Goal: Task Accomplishment & Management: Use online tool/utility

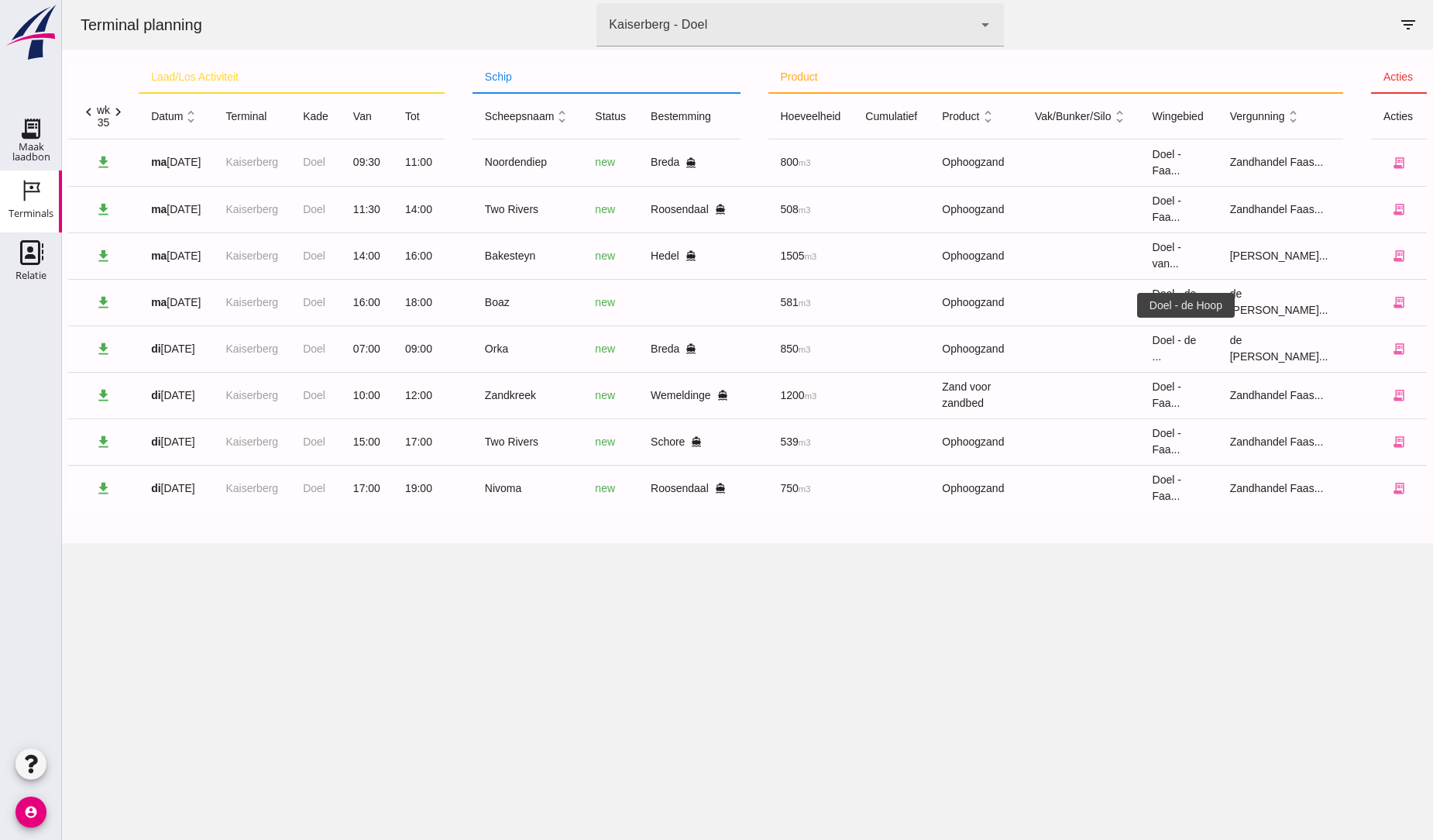
click at [1128, 665] on div "Terminal planning terminal Kaiserberg - Doel 7f603609-51ae-4e75-986b-c9057e5594…" at bounding box center [747, 420] width 1371 height 840
click at [90, 110] on icon "chevron_left" at bounding box center [88, 112] width 17 height 17
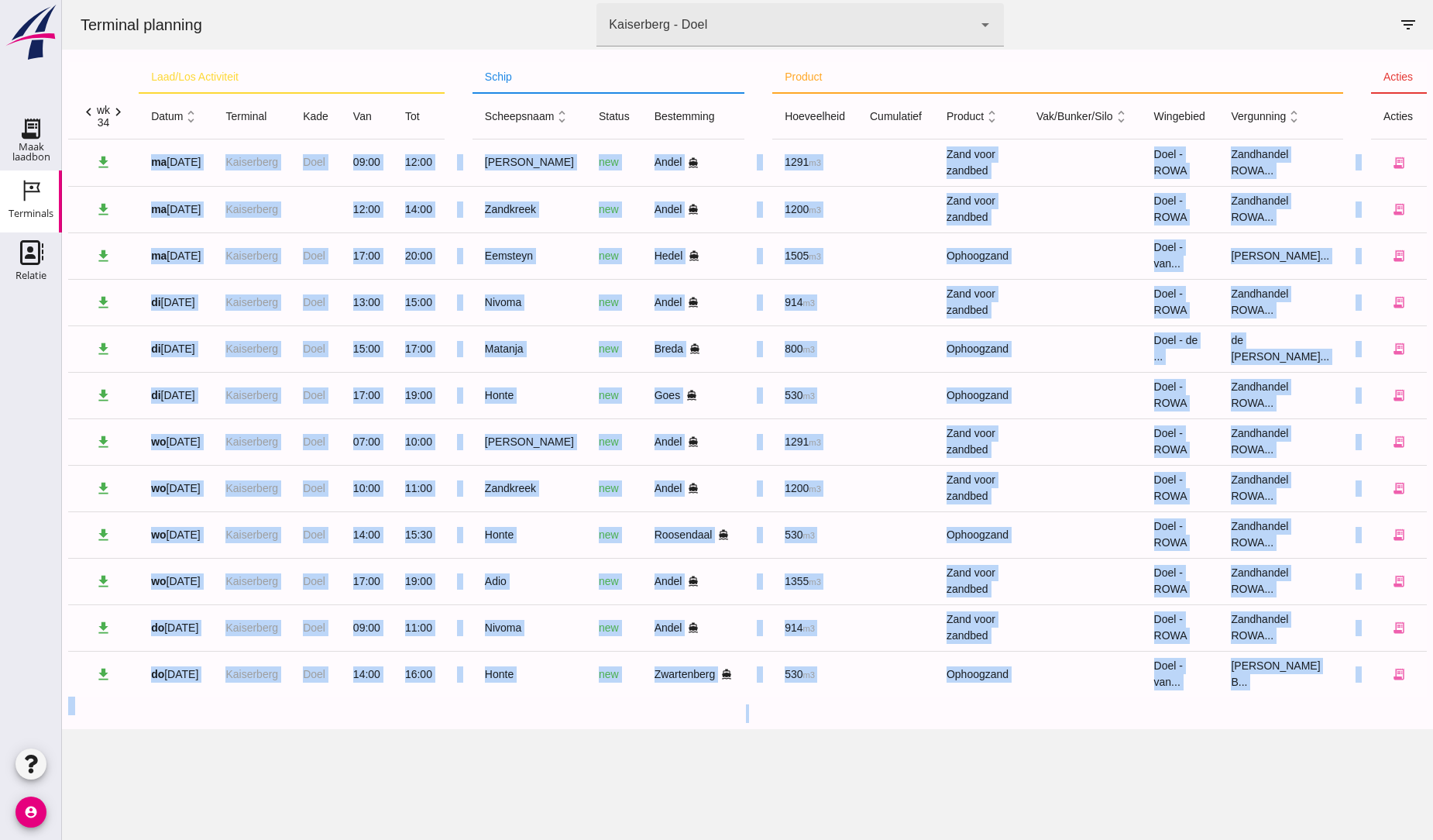
click at [119, 110] on icon "chevron_right" at bounding box center [118, 112] width 17 height 17
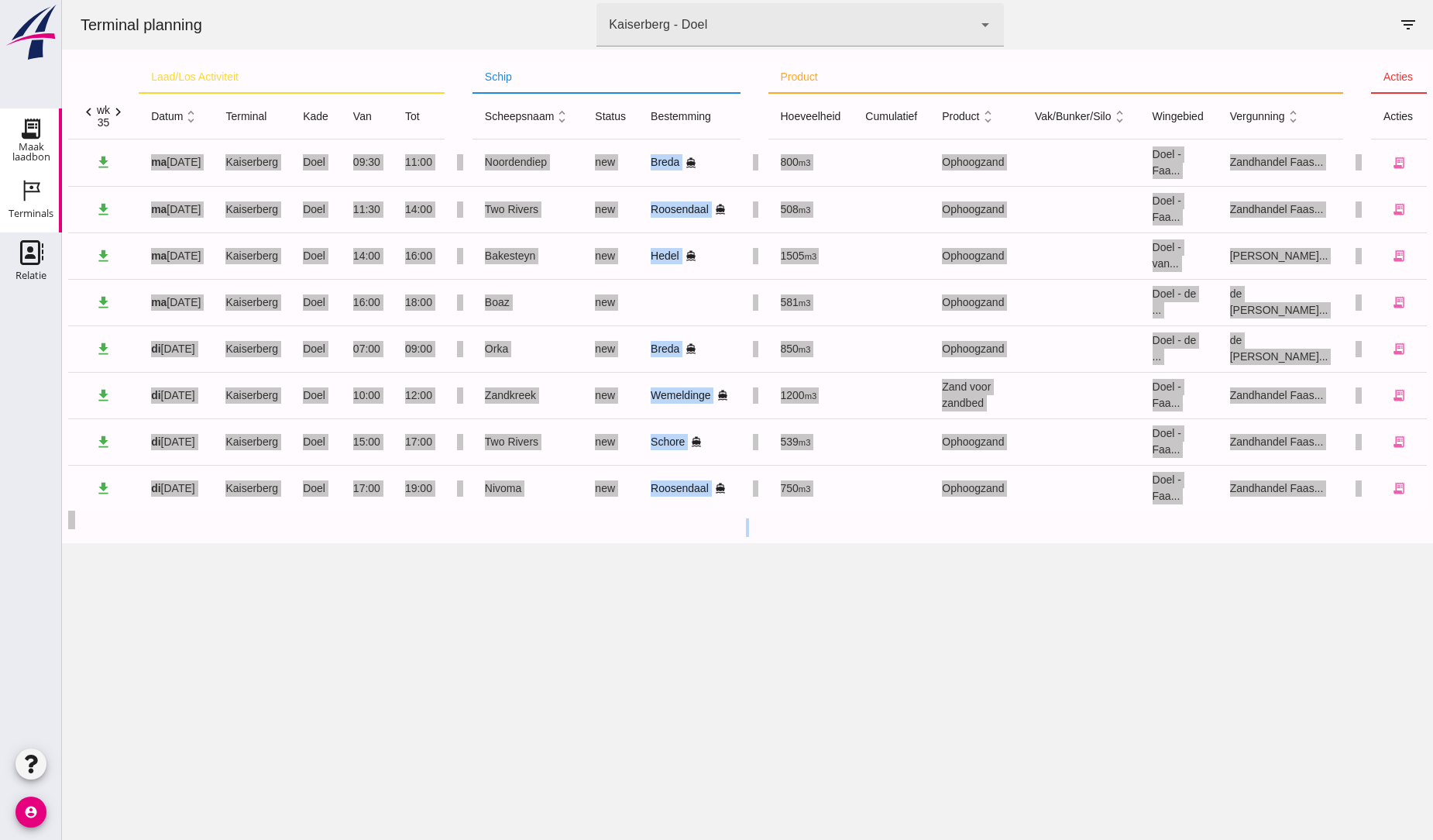
click at [29, 124] on use at bounding box center [31, 128] width 24 height 24
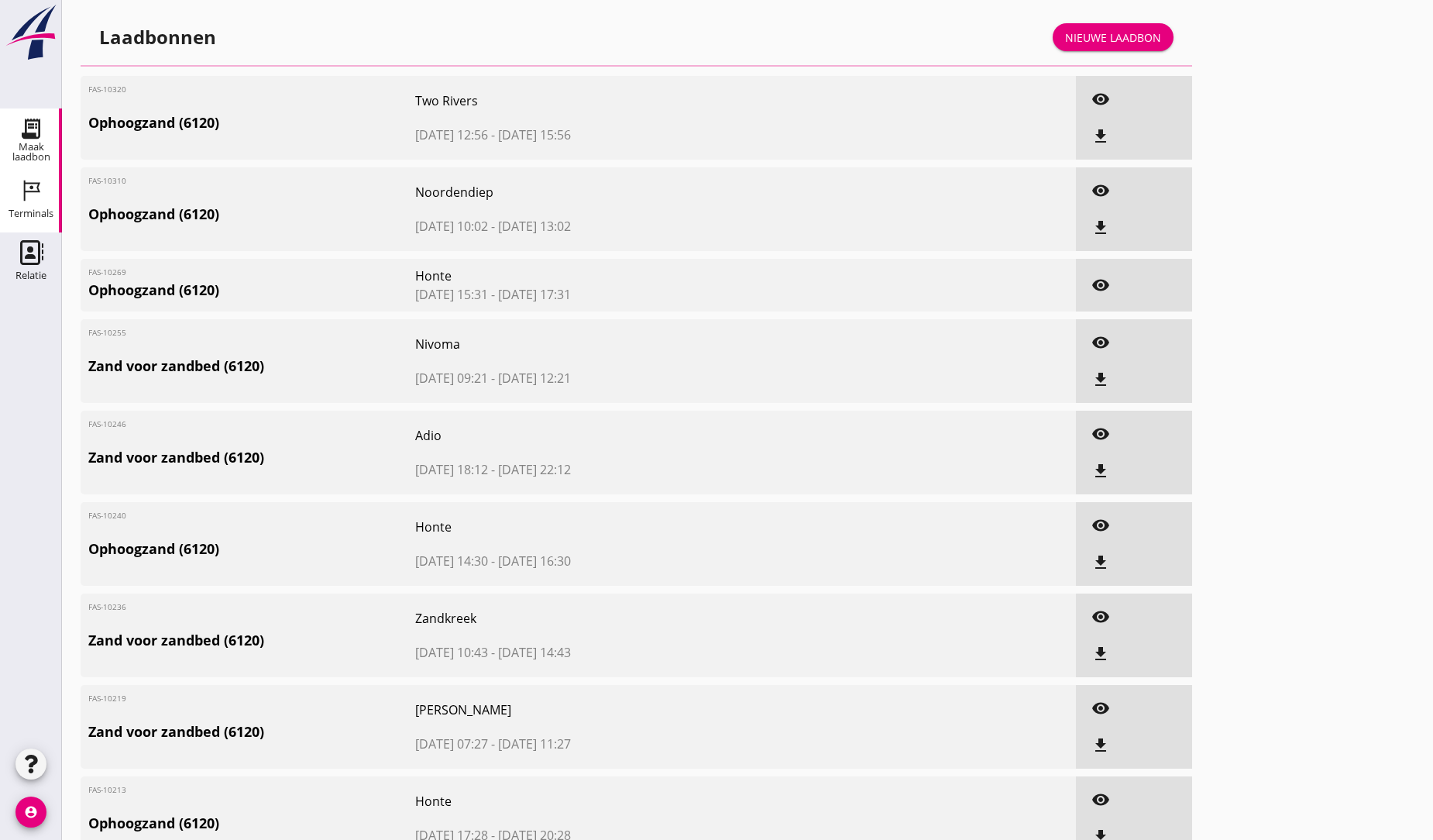
click at [21, 189] on icon "Terminals" at bounding box center [31, 190] width 24 height 24
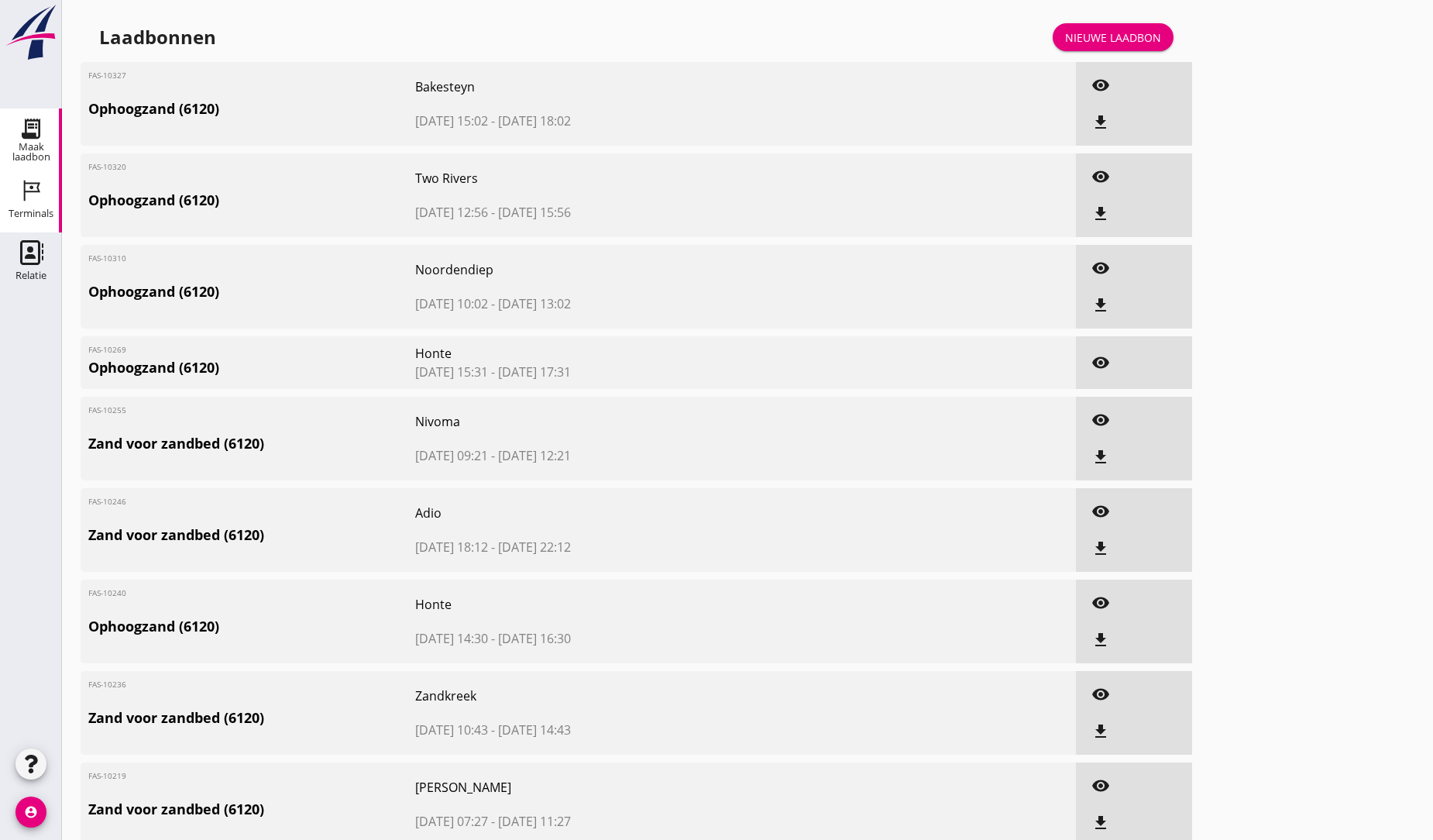
click at [29, 195] on icon "Terminals" at bounding box center [31, 190] width 24 height 24
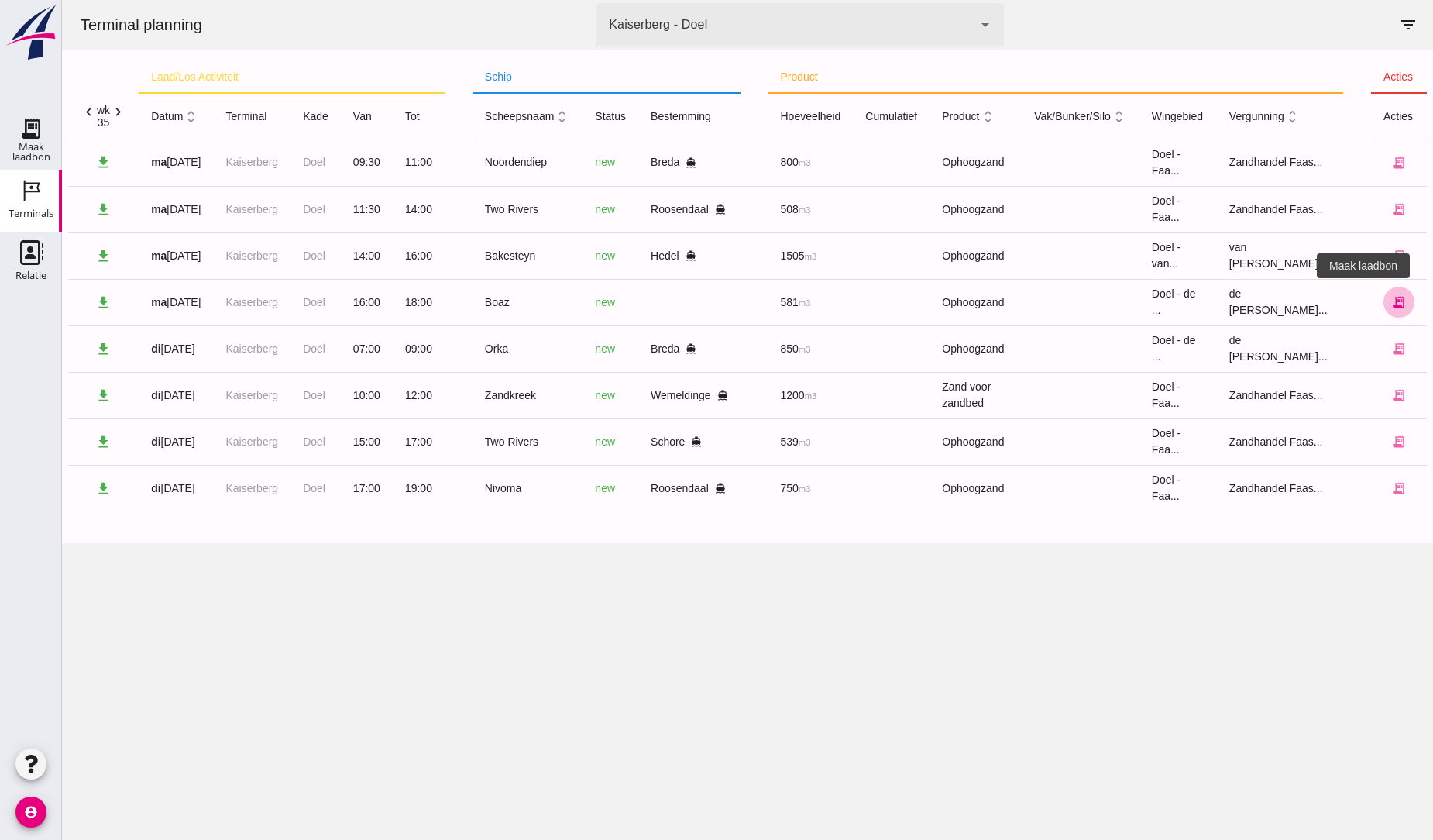
click at [682, 295] on icon "receipt_long" at bounding box center [1399, 302] width 14 height 14
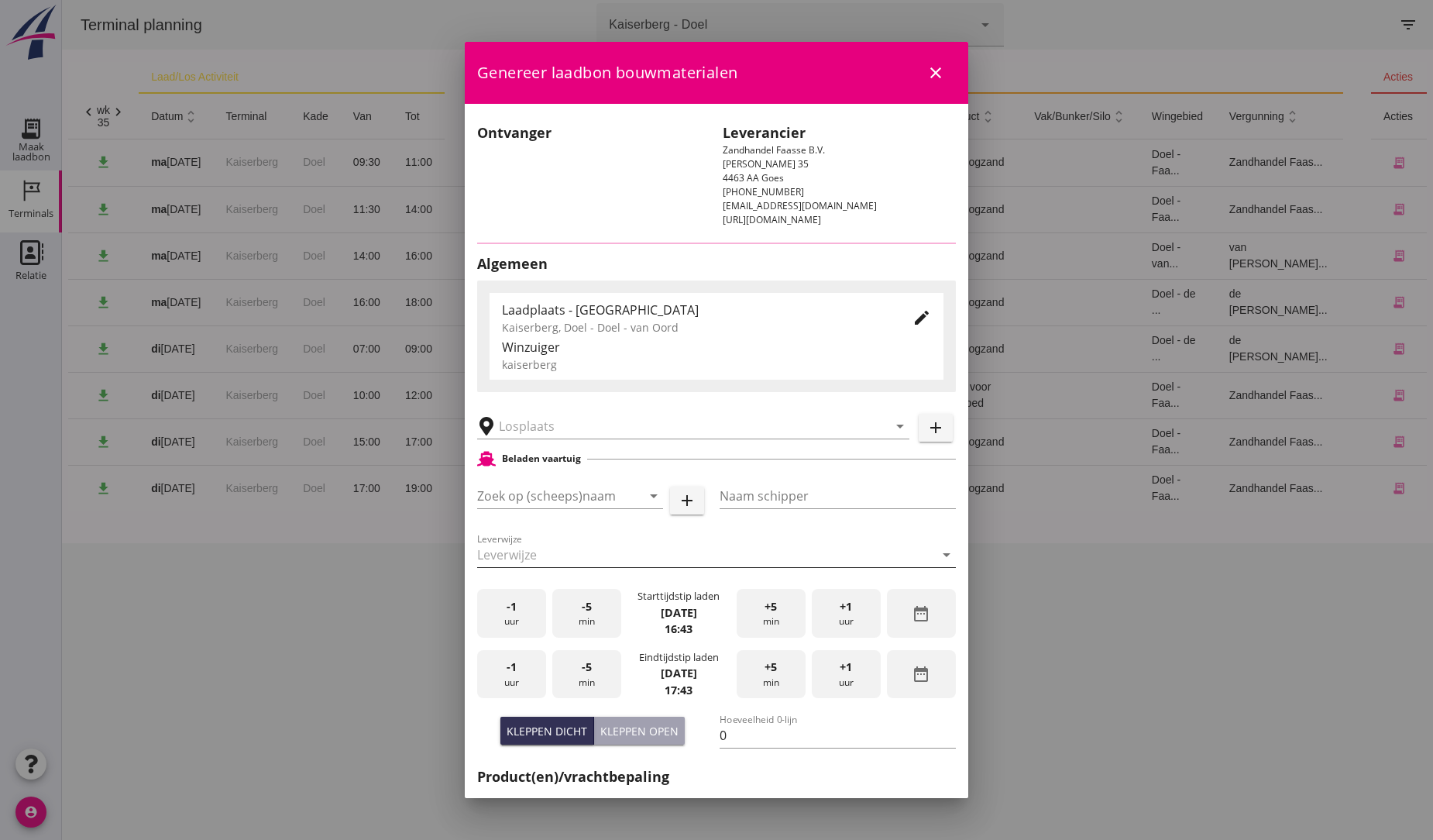
type input "Boaz"
type input "?"
type input "581"
type input "Ophoogzand (6120)"
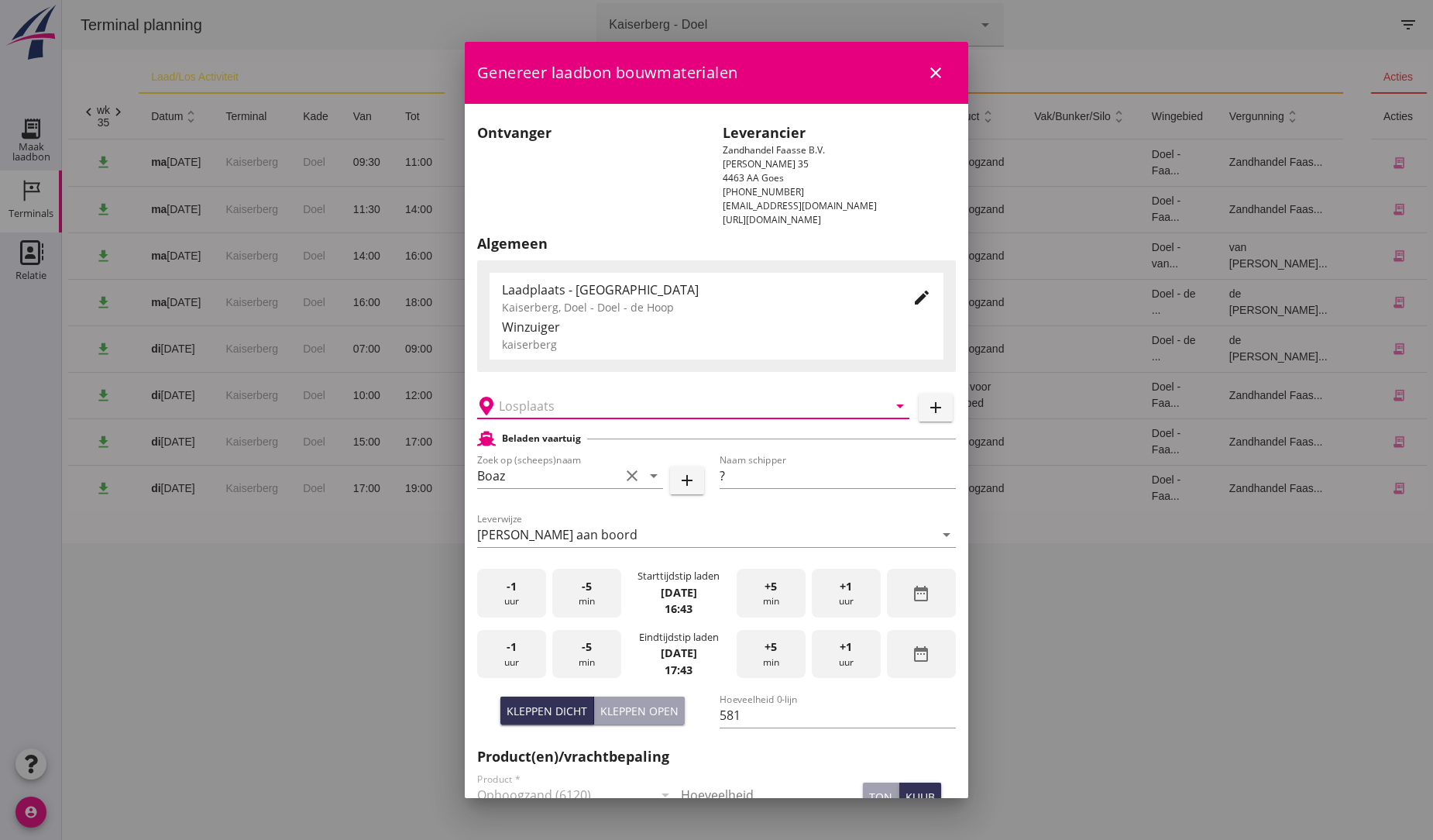
click at [521, 406] on input "text" at bounding box center [682, 406] width 367 height 24
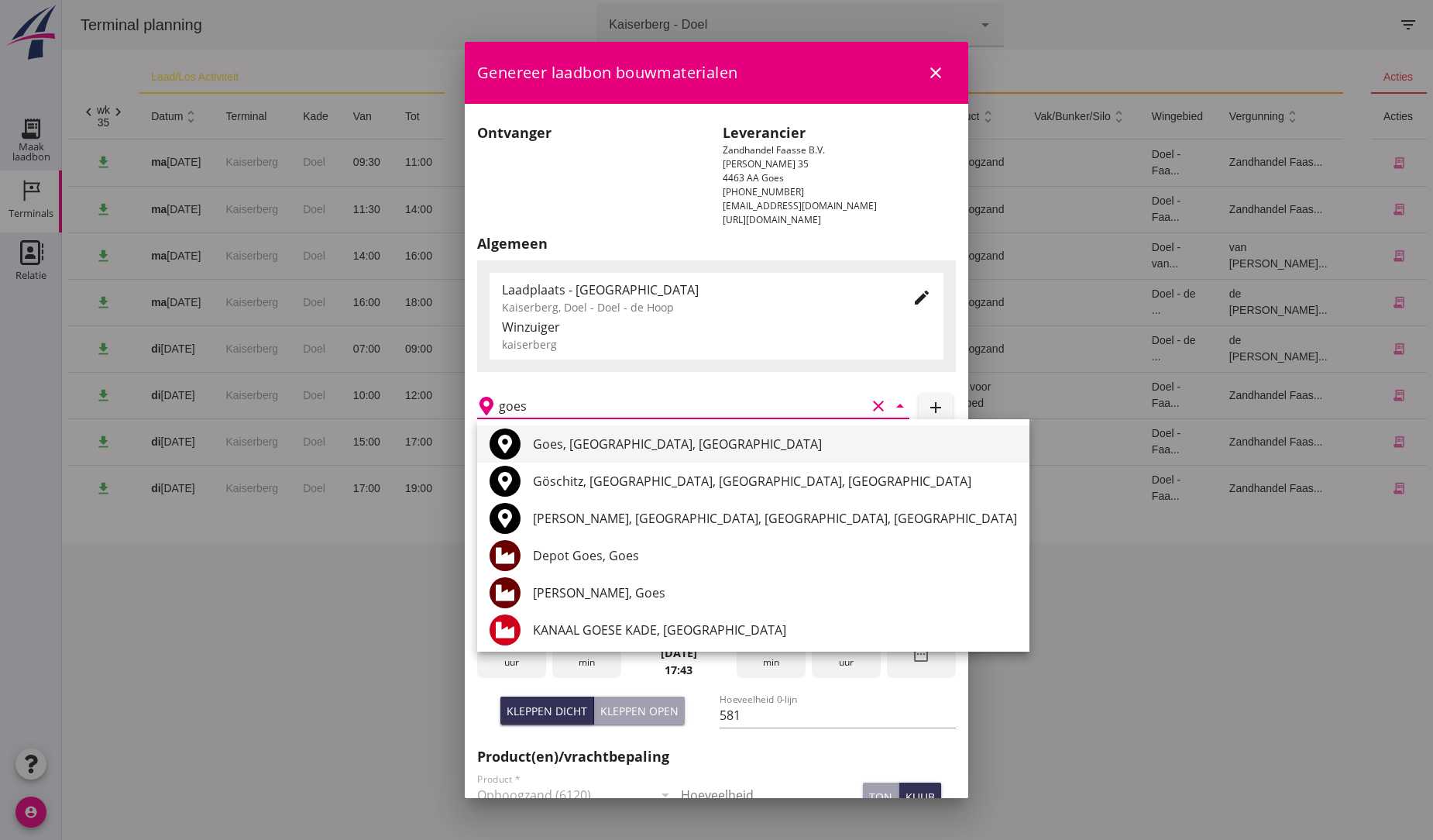
click at [645, 446] on div "Goes, [GEOGRAPHIC_DATA], [GEOGRAPHIC_DATA]" at bounding box center [775, 443] width 484 height 18
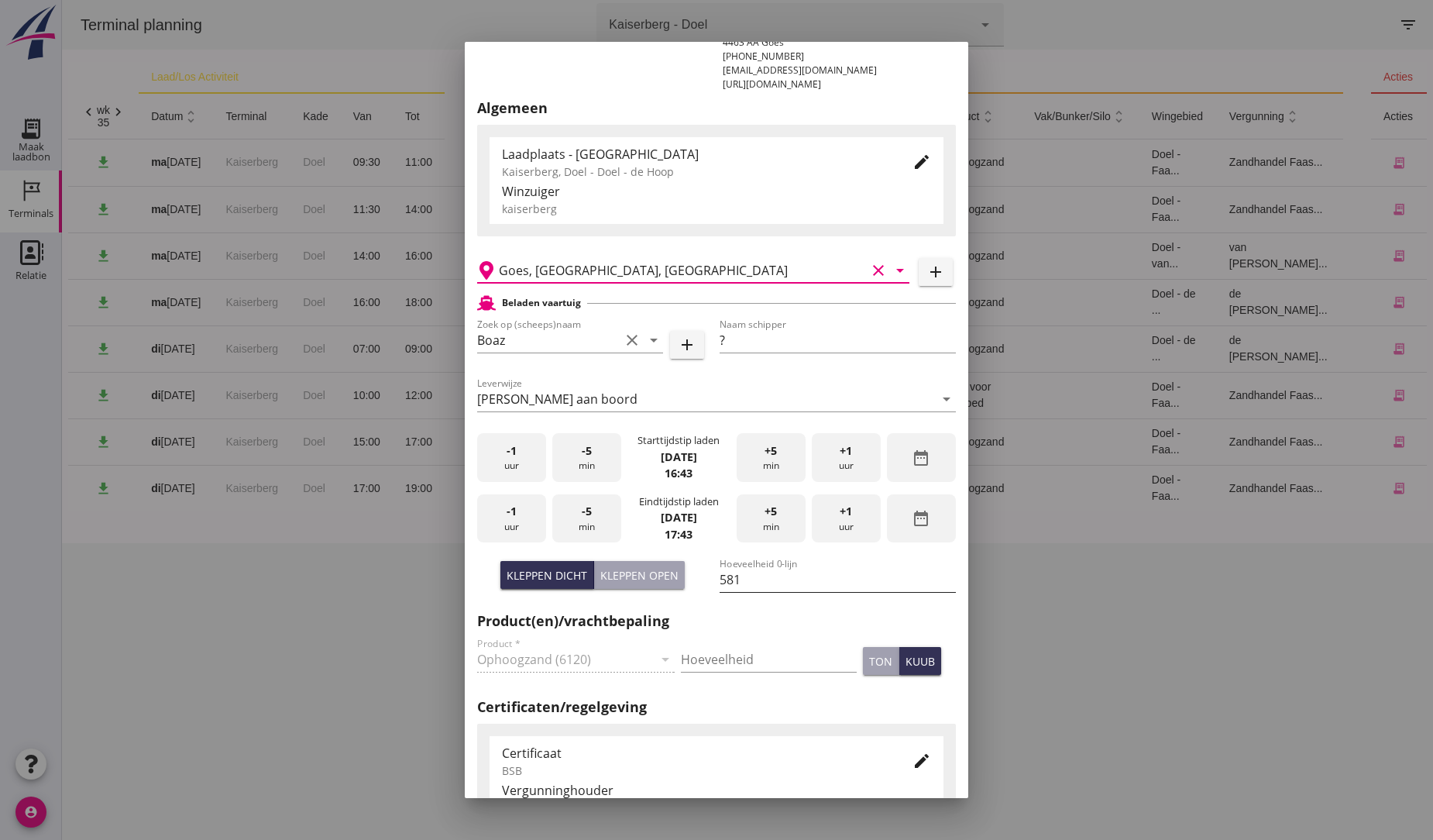
scroll to position [172, 0]
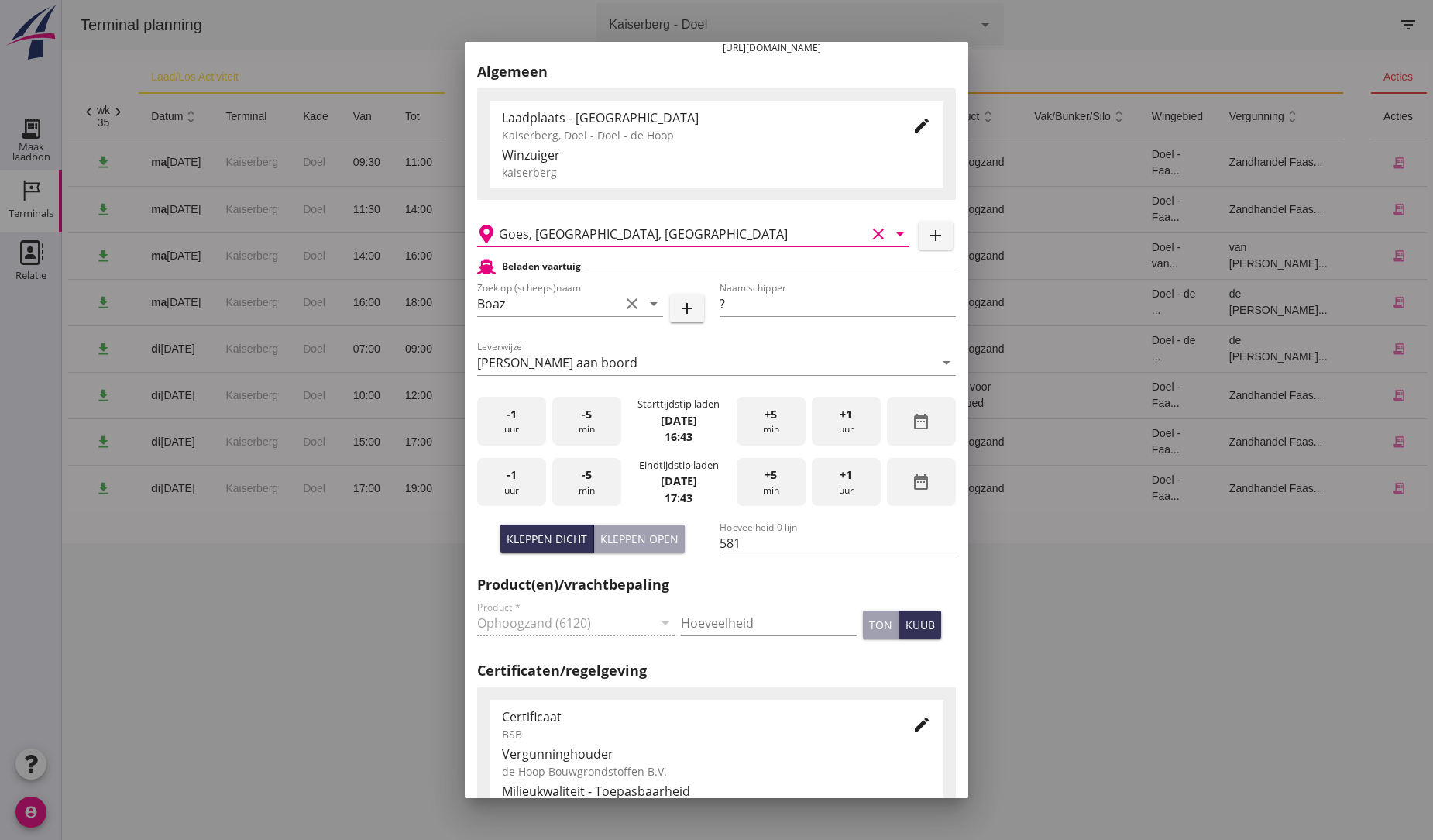
type input "Goes, [GEOGRAPHIC_DATA], [GEOGRAPHIC_DATA]"
click at [682, 474] on span "+1" at bounding box center [846, 475] width 12 height 17
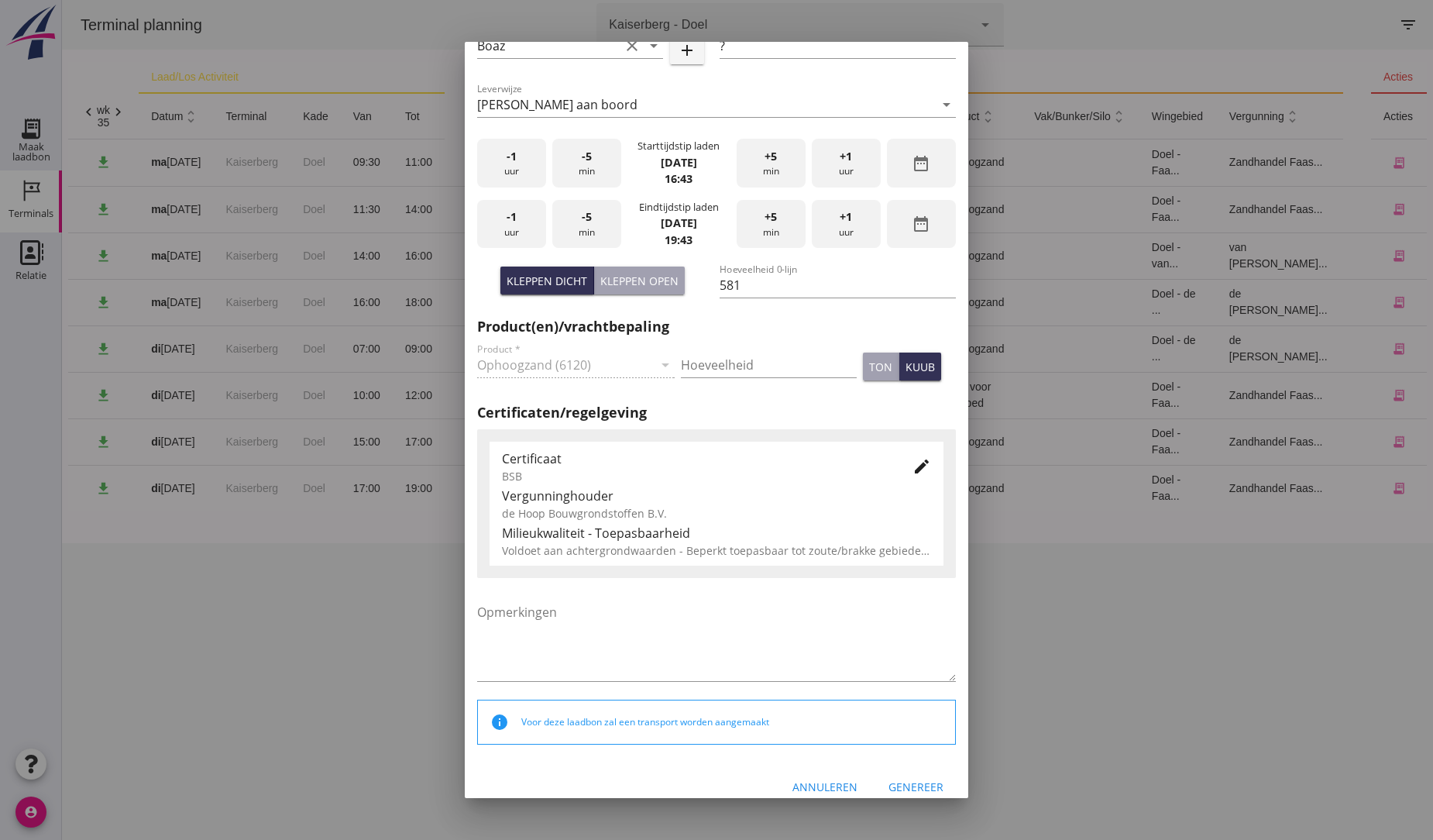
scroll to position [447, 0]
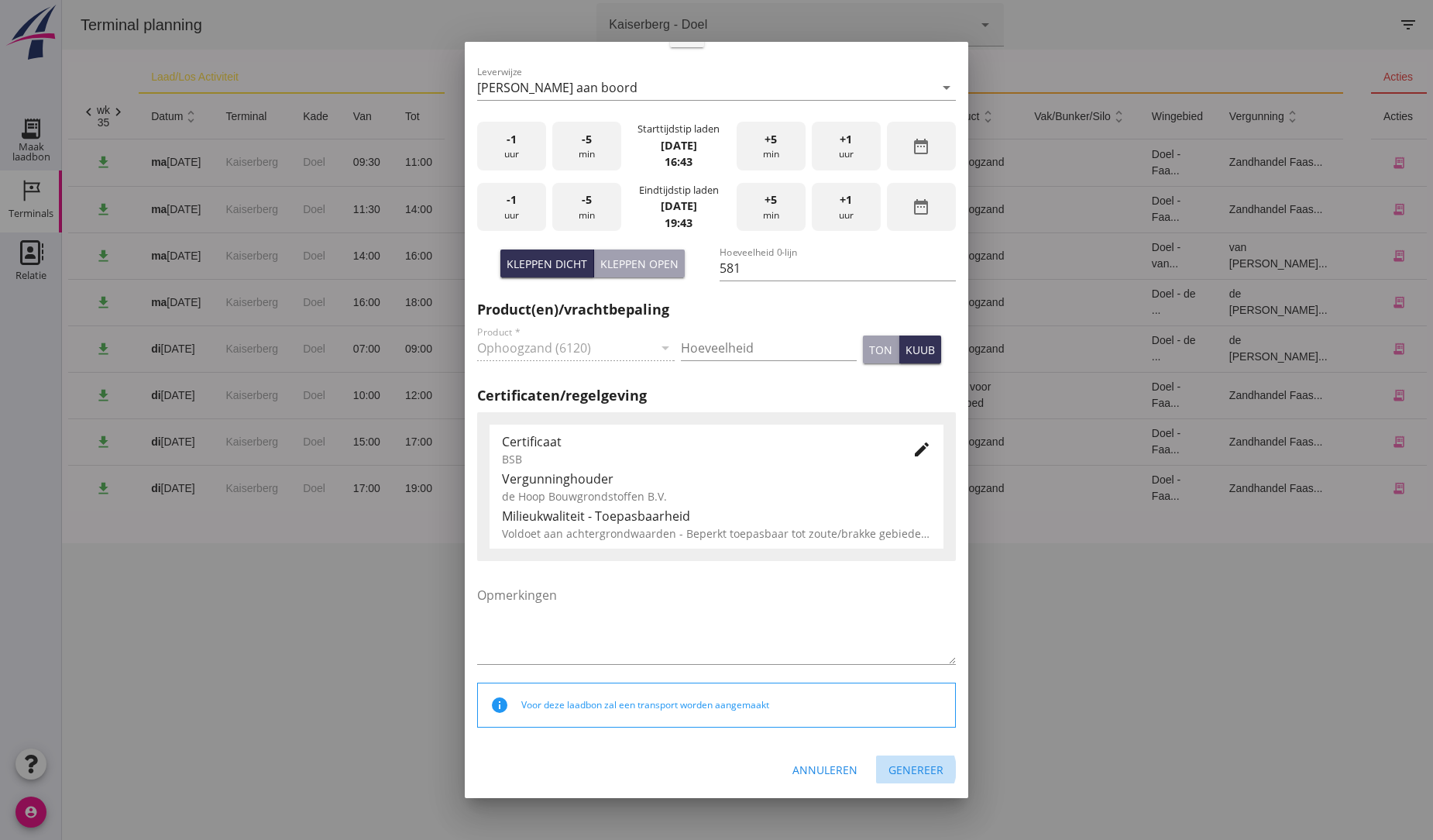
click at [682, 762] on div "Genereer" at bounding box center [915, 769] width 55 height 17
